Goal: Task Accomplishment & Management: Manage account settings

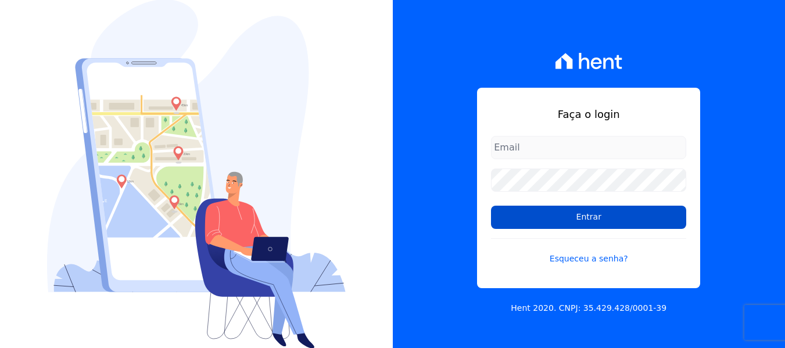
type input "[PERSON_NAME][EMAIL_ADDRESS][DOMAIN_NAME]"
click at [561, 221] on input "Entrar" at bounding box center [588, 217] width 195 height 23
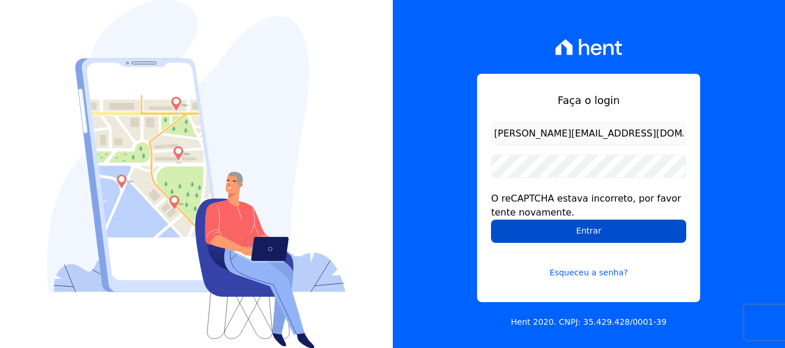
click at [565, 236] on input "Entrar" at bounding box center [588, 231] width 195 height 23
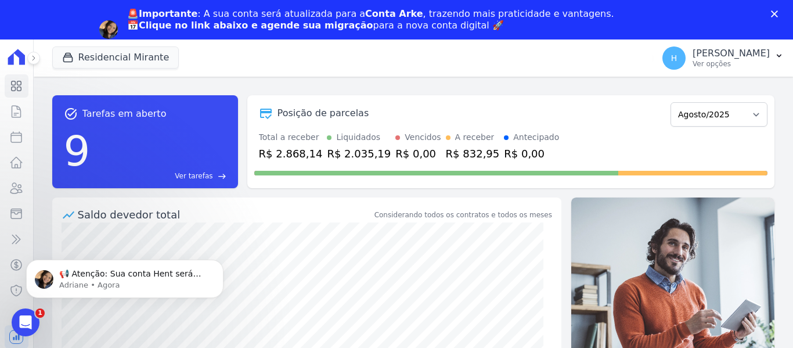
click html "📢 Atenção: Sua conta Hent será migrada para a Conta Arke! Estamos trazendo para…"
click at [26, 322] on icon "Abertura do Messenger da Intercom" at bounding box center [24, 320] width 19 height 19
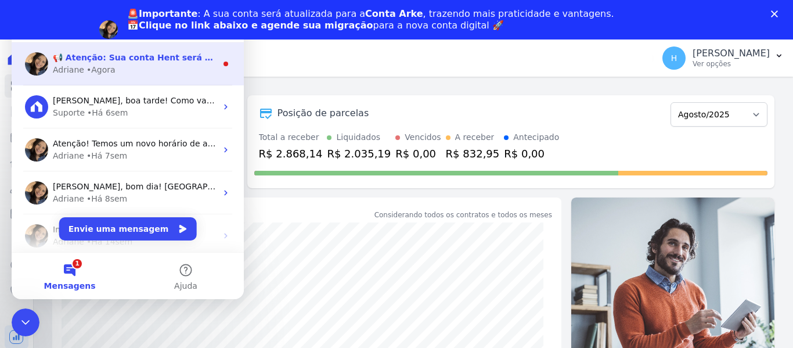
click at [69, 65] on div "Adriane" at bounding box center [68, 70] width 31 height 12
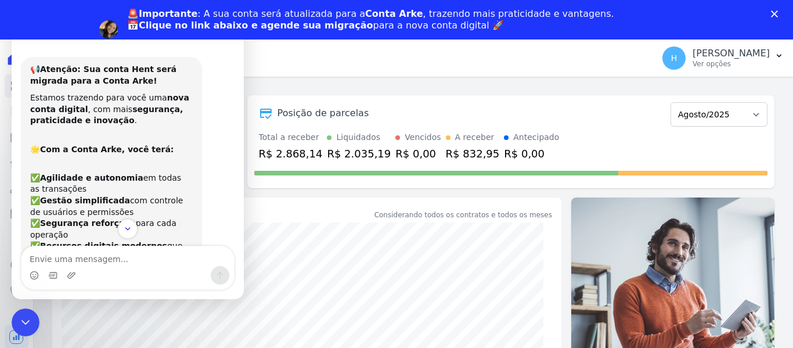
scroll to position [174, 0]
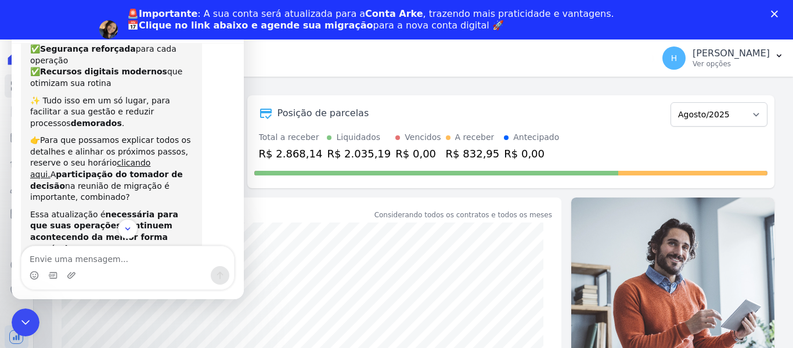
click at [294, 53] on div "Residencial Mirante Residencial Park Grand Park Douro JG Freitas Loteamento Vil…" at bounding box center [350, 58] width 597 height 38
click at [26, 316] on icon "Encerramento do Messenger da Intercom" at bounding box center [24, 321] width 14 height 14
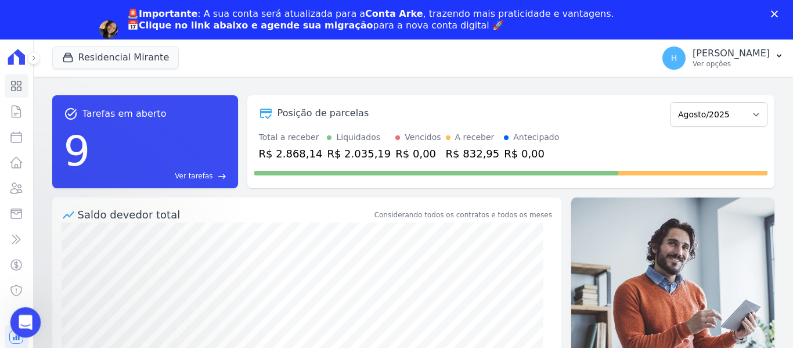
scroll to position [220, 0]
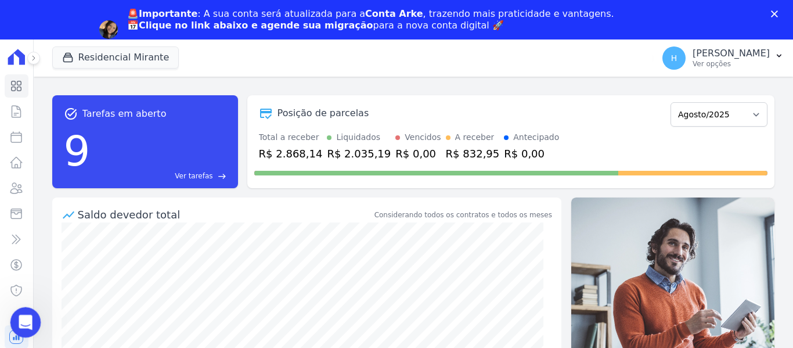
click at [26, 317] on icon "Abertura do Messenger da Intercom" at bounding box center [24, 320] width 19 height 19
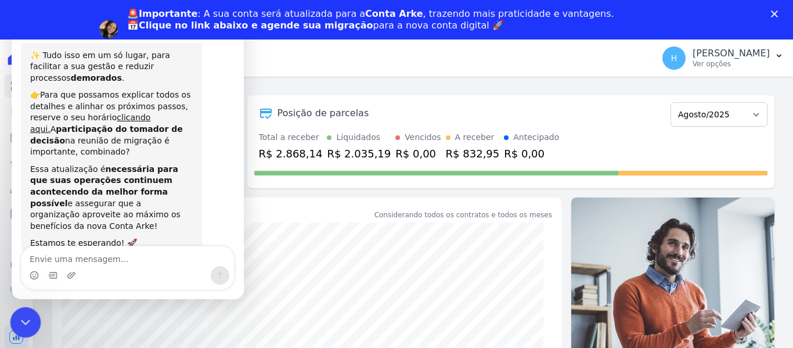
click at [26, 318] on icon "Encerramento do Messenger da Intercom" at bounding box center [24, 321] width 14 height 14
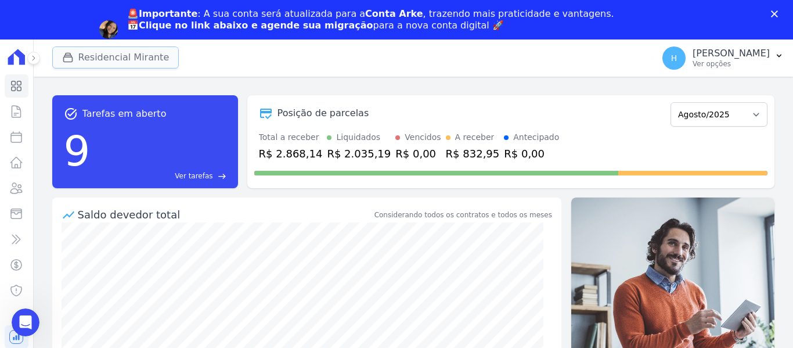
click at [127, 52] on button "Residencial Mirante" at bounding box center [115, 57] width 127 height 22
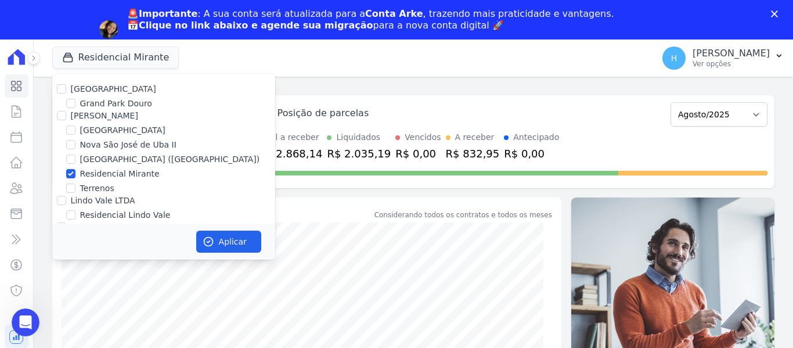
click at [112, 87] on label "Residencial Park" at bounding box center [113, 88] width 85 height 9
click at [66, 87] on input "Residencial Park" at bounding box center [61, 88] width 9 height 9
checkbox input "true"
click at [78, 119] on label "JG Freitas" at bounding box center [104, 115] width 67 height 9
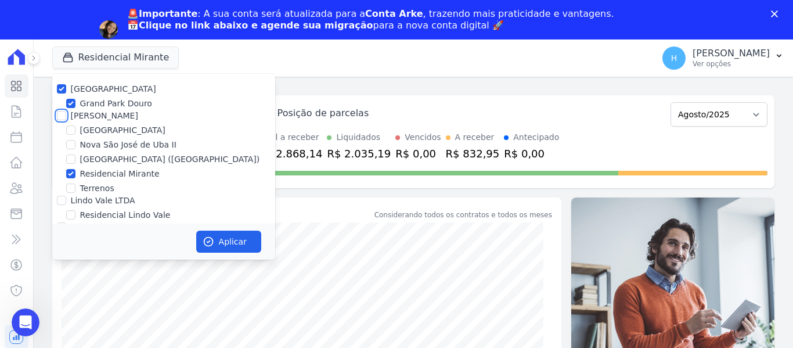
click at [66, 119] on input "JG Freitas" at bounding box center [61, 115] width 9 height 9
checkbox input "true"
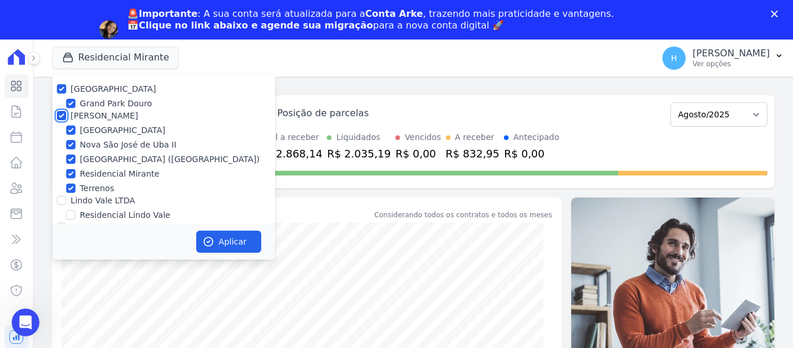
checkbox input "true"
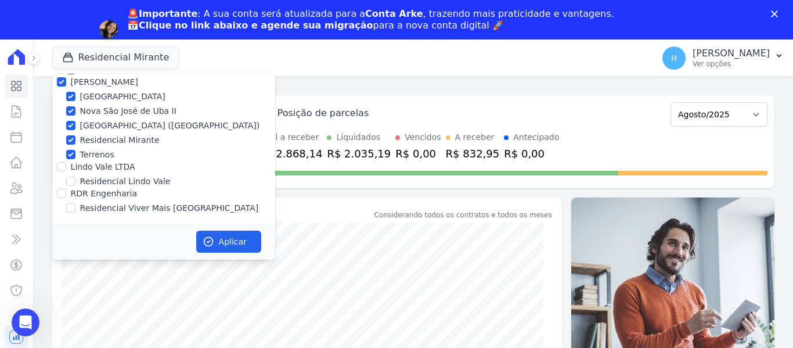
click at [83, 168] on label "Lindo Vale LTDA" at bounding box center [103, 166] width 64 height 9
click at [66, 168] on input "Lindo Vale LTDA" at bounding box center [61, 166] width 9 height 9
checkbox input "true"
click at [85, 189] on label "RDR Engenharia" at bounding box center [104, 193] width 66 height 9
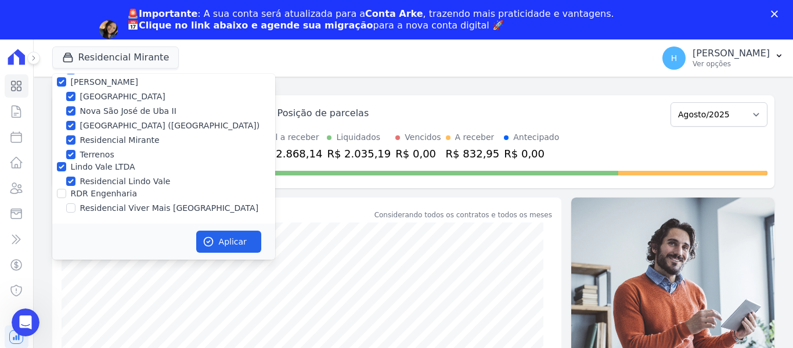
click at [66, 189] on input "RDR Engenharia" at bounding box center [61, 193] width 9 height 9
checkbox input "true"
click at [217, 245] on button "Aplicar" at bounding box center [228, 242] width 65 height 22
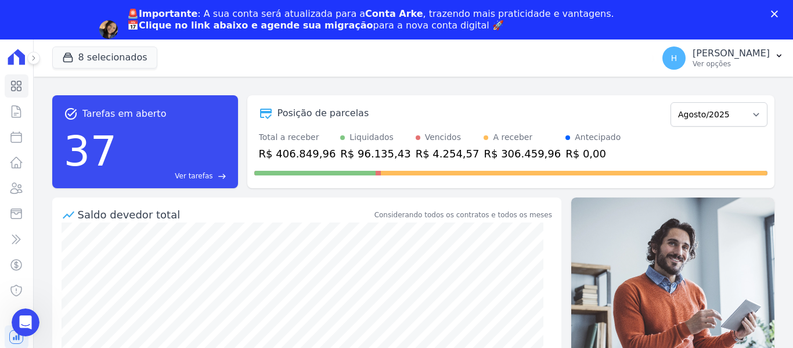
scroll to position [0, 0]
click at [756, 64] on p "Ver opções" at bounding box center [731, 63] width 77 height 9
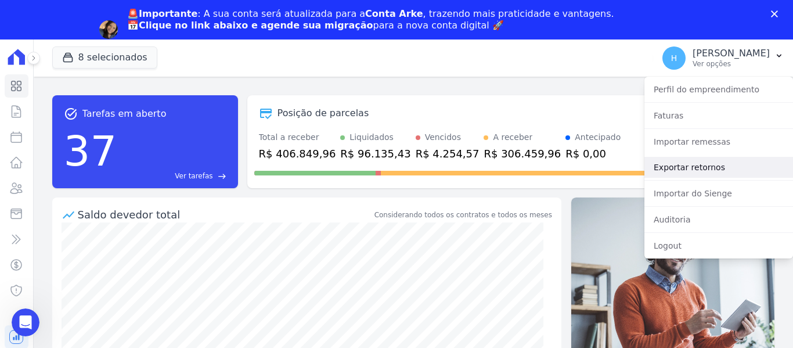
click at [706, 168] on link "Exportar retornos" at bounding box center [719, 167] width 149 height 21
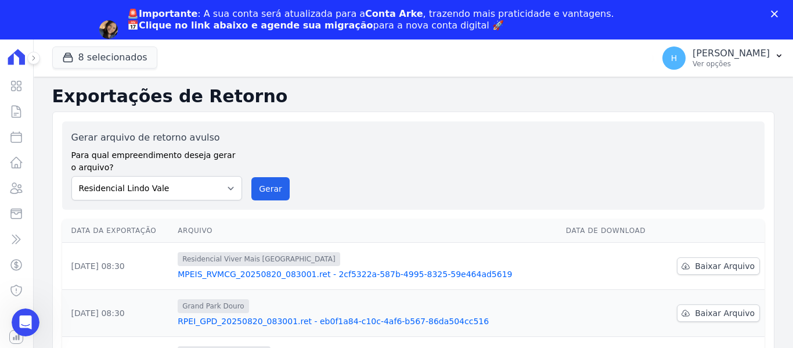
scroll to position [116, 0]
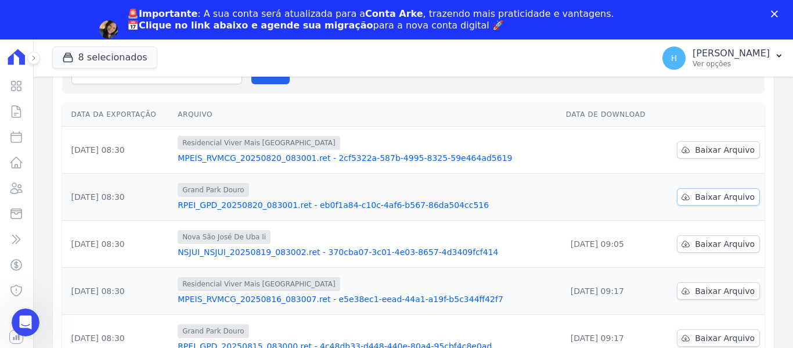
click at [717, 202] on span "Baixar Arquivo" at bounding box center [725, 197] width 60 height 12
click at [700, 148] on span "Baixar Arquivo" at bounding box center [725, 150] width 60 height 12
click at [435, 81] on div "Gerar arquivo de retorno avulso Para qual empreendimento deseja gerar o arquivo…" at bounding box center [413, 50] width 684 height 70
click at [27, 320] on icon "Abertura do Messenger da Intercom" at bounding box center [24, 320] width 19 height 19
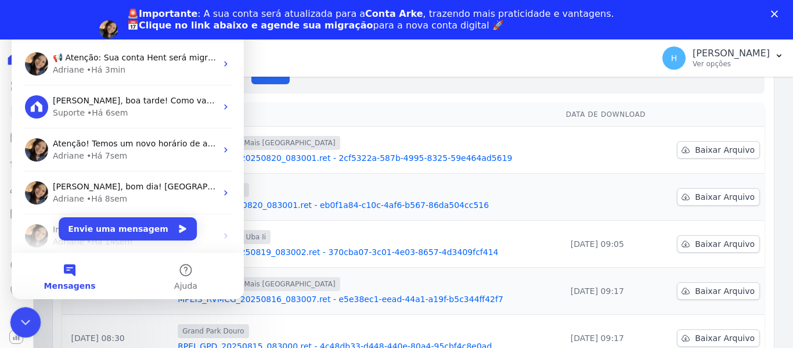
scroll to position [0, 0]
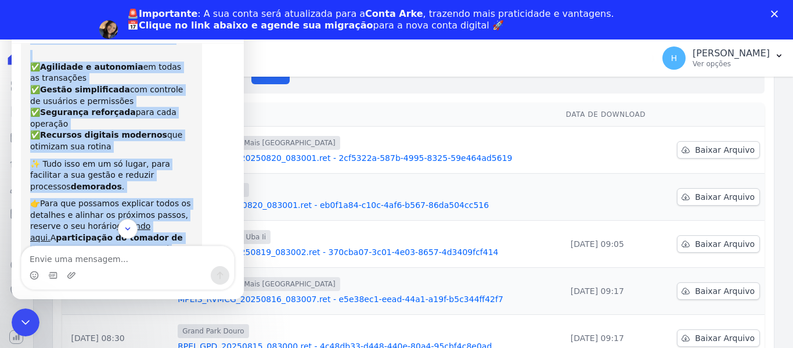
scroll to position [220, 0]
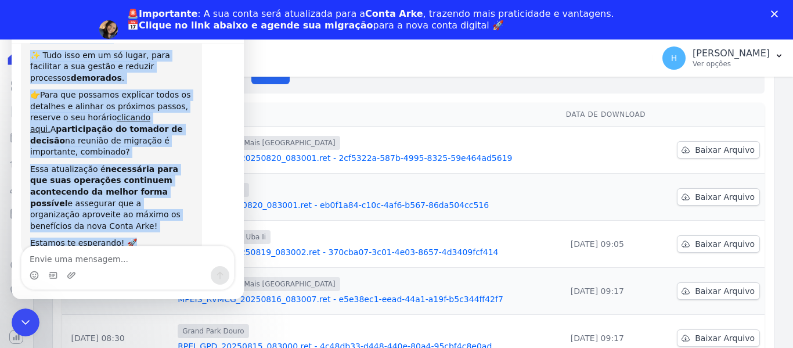
drag, startPoint x: 27, startPoint y: 69, endPoint x: 177, endPoint y: 243, distance: 229.8
click at [177, 243] on div "📢 Atenção: Sua conta Hent será migrada para a Conta Arke! Estamos trazendo para…" at bounding box center [128, 59] width 214 height 444
copy div "📢 Atenção: Sua conta Hent será migrada para a Conta Arke! Estamos trazendo para…"
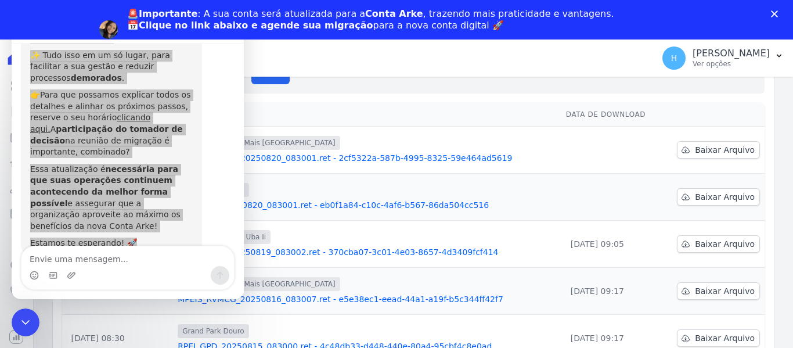
click at [491, 84] on div "Gerar arquivo de retorno avulso Para qual empreendimento deseja gerar o arquivo…" at bounding box center [413, 49] width 703 height 88
click at [23, 323] on icon "Encerramento do Messenger da Intercom" at bounding box center [24, 321] width 14 height 14
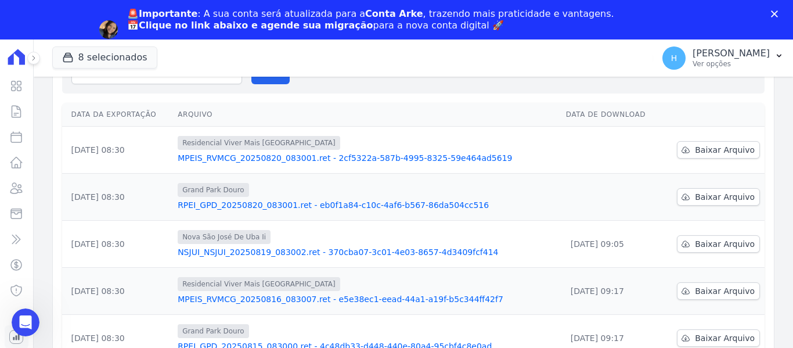
click at [19, 340] on link "Recebíveis" at bounding box center [17, 336] width 24 height 23
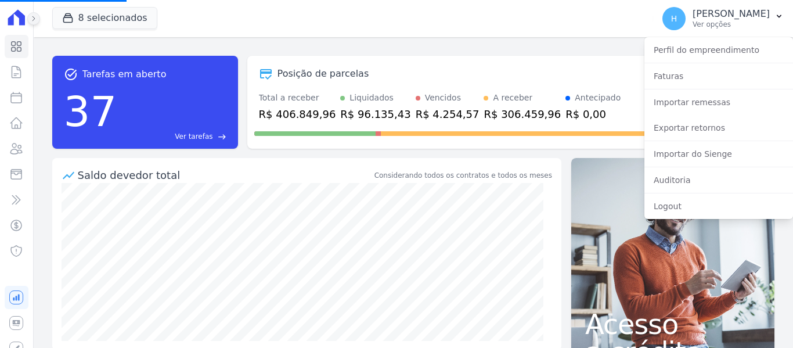
click at [34, 18] on icon at bounding box center [33, 18] width 7 height 7
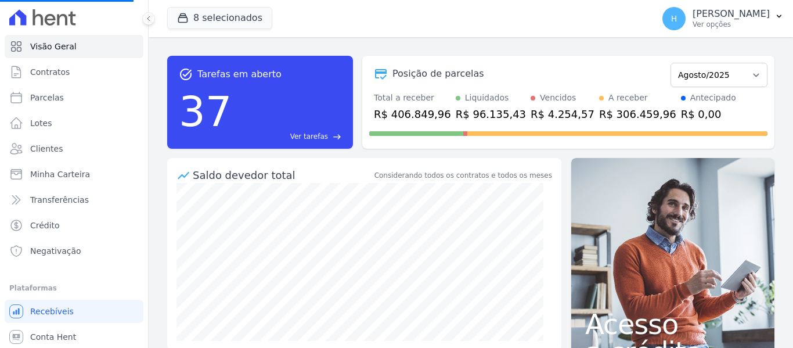
click at [34, 19] on icon at bounding box center [38, 17] width 10 height 16
click at [151, 20] on button at bounding box center [148, 18] width 13 height 13
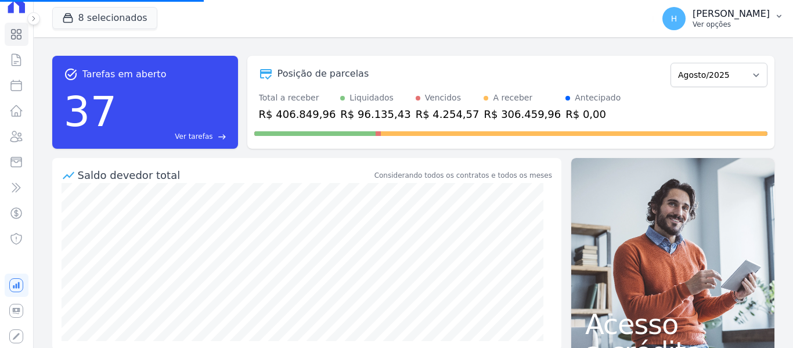
click at [777, 17] on icon "button" at bounding box center [779, 16] width 9 height 9
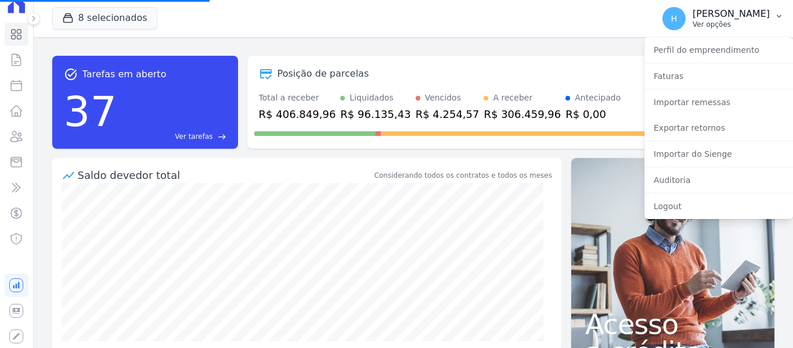
click at [777, 17] on icon "button" at bounding box center [779, 16] width 9 height 9
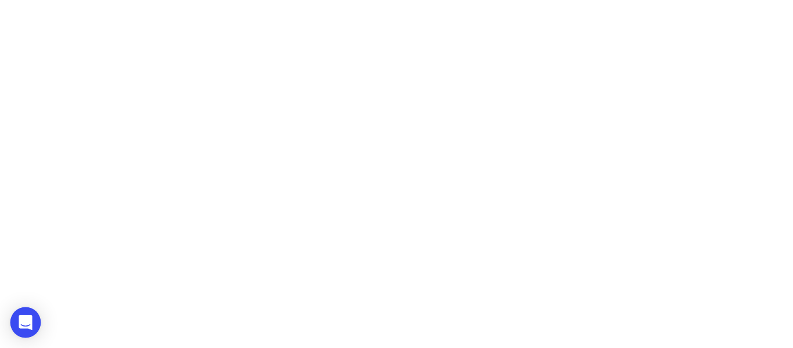
click at [26, 321] on icon "Open Intercom Messenger" at bounding box center [25, 322] width 13 height 15
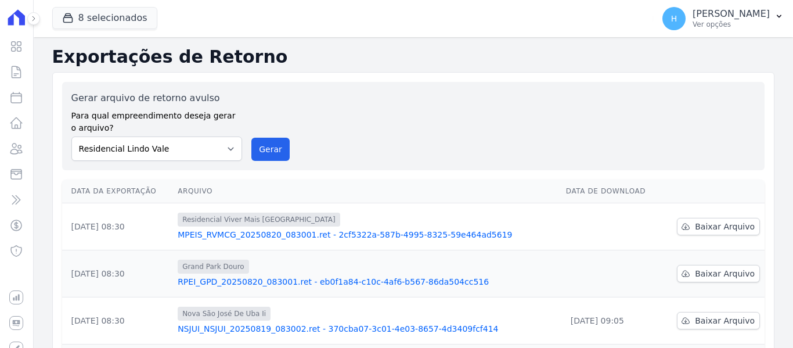
scroll to position [174, 0]
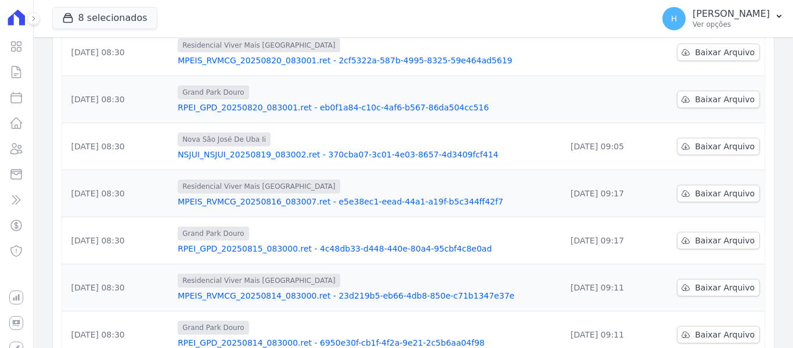
click at [12, 23] on icon at bounding box center [17, 17] width 24 height 16
click at [34, 17] on icon at bounding box center [33, 18] width 7 height 7
click at [34, 20] on icon at bounding box center [33, 18] width 7 height 7
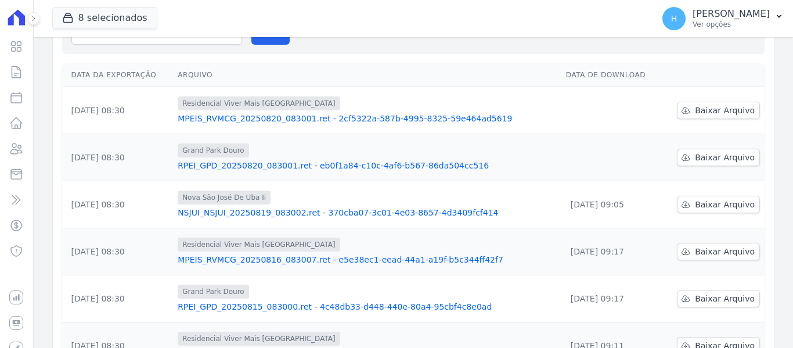
scroll to position [0, 0]
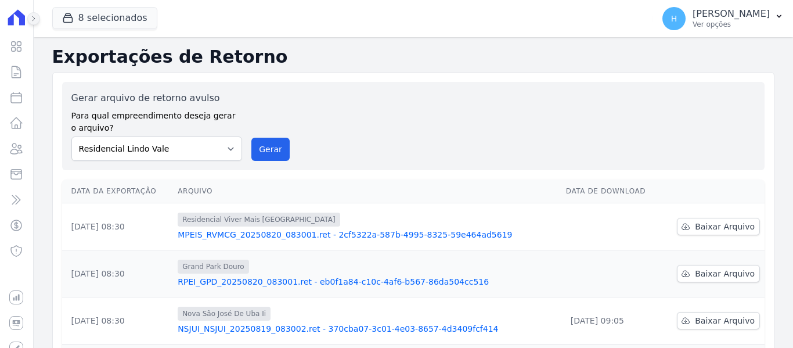
click at [35, 19] on icon at bounding box center [33, 18] width 7 height 7
click at [727, 21] on p "Ver opções" at bounding box center [731, 24] width 77 height 9
click at [727, 20] on p "Ver opções" at bounding box center [731, 24] width 77 height 9
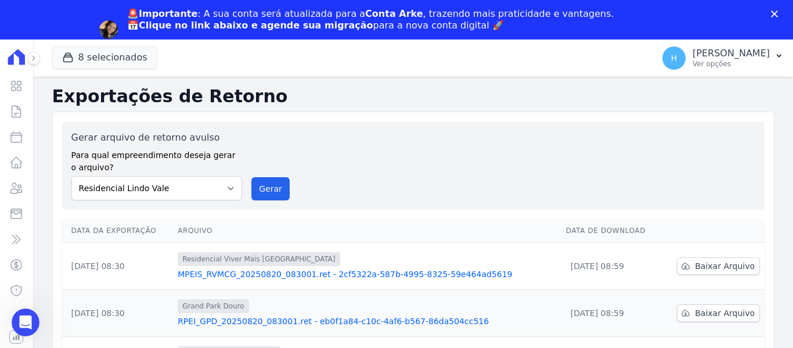
click at [223, 38] on link "Agendar migração" at bounding box center [175, 44] width 96 height 13
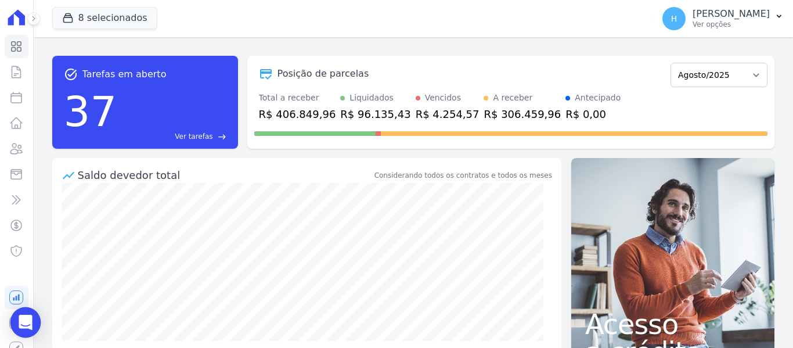
click at [28, 324] on icon "Open Intercom Messenger" at bounding box center [25, 322] width 13 height 15
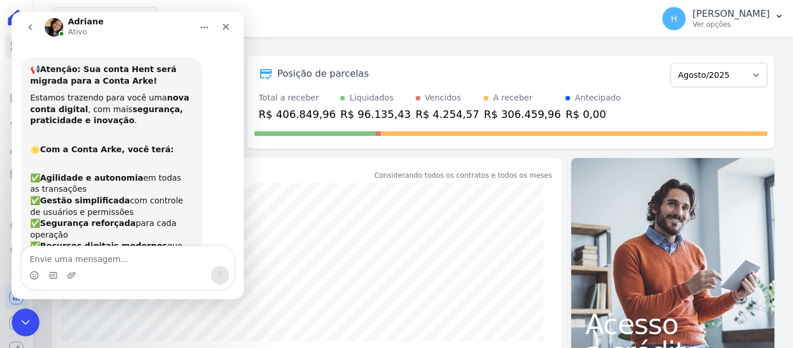
scroll to position [220, 0]
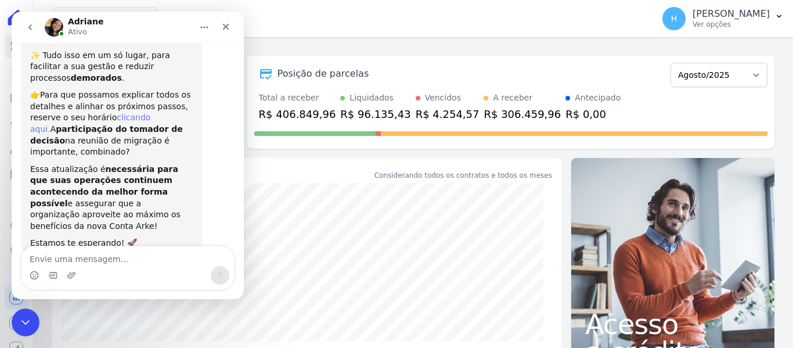
click at [131, 113] on link "clicando aqui." at bounding box center [90, 123] width 120 height 21
click at [230, 27] on icon "Fechar" at bounding box center [225, 26] width 9 height 9
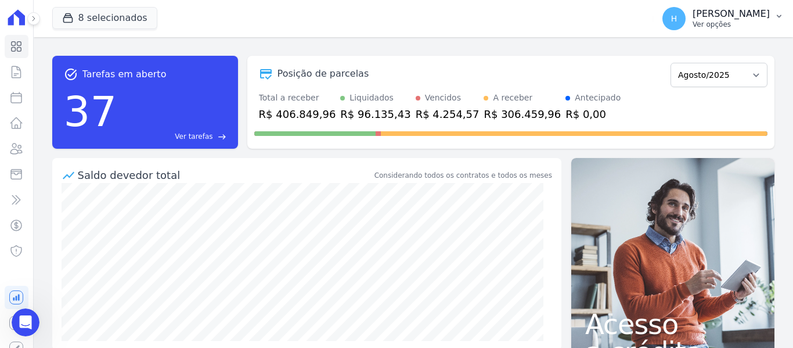
click at [744, 13] on p "Hellen Vilaça" at bounding box center [731, 14] width 77 height 12
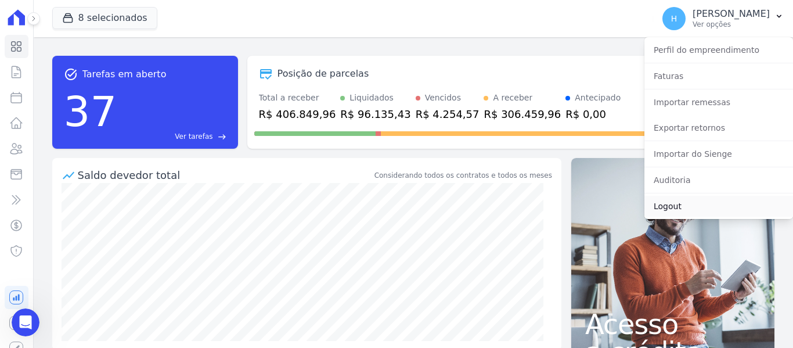
click at [699, 200] on link "Logout" at bounding box center [719, 206] width 149 height 21
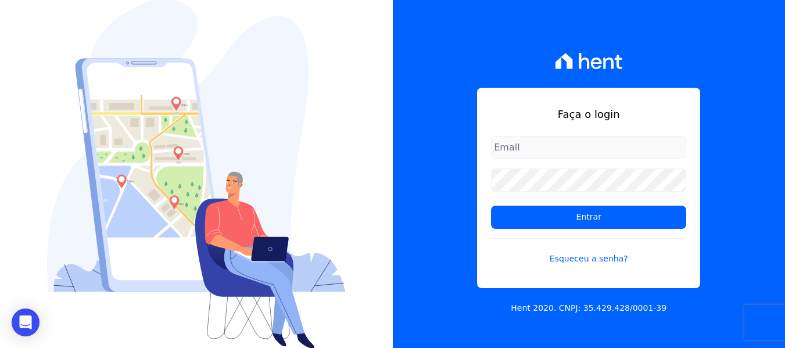
type input "hellen@3pnegociosimobiliarios.com.br"
